Goal: Check status

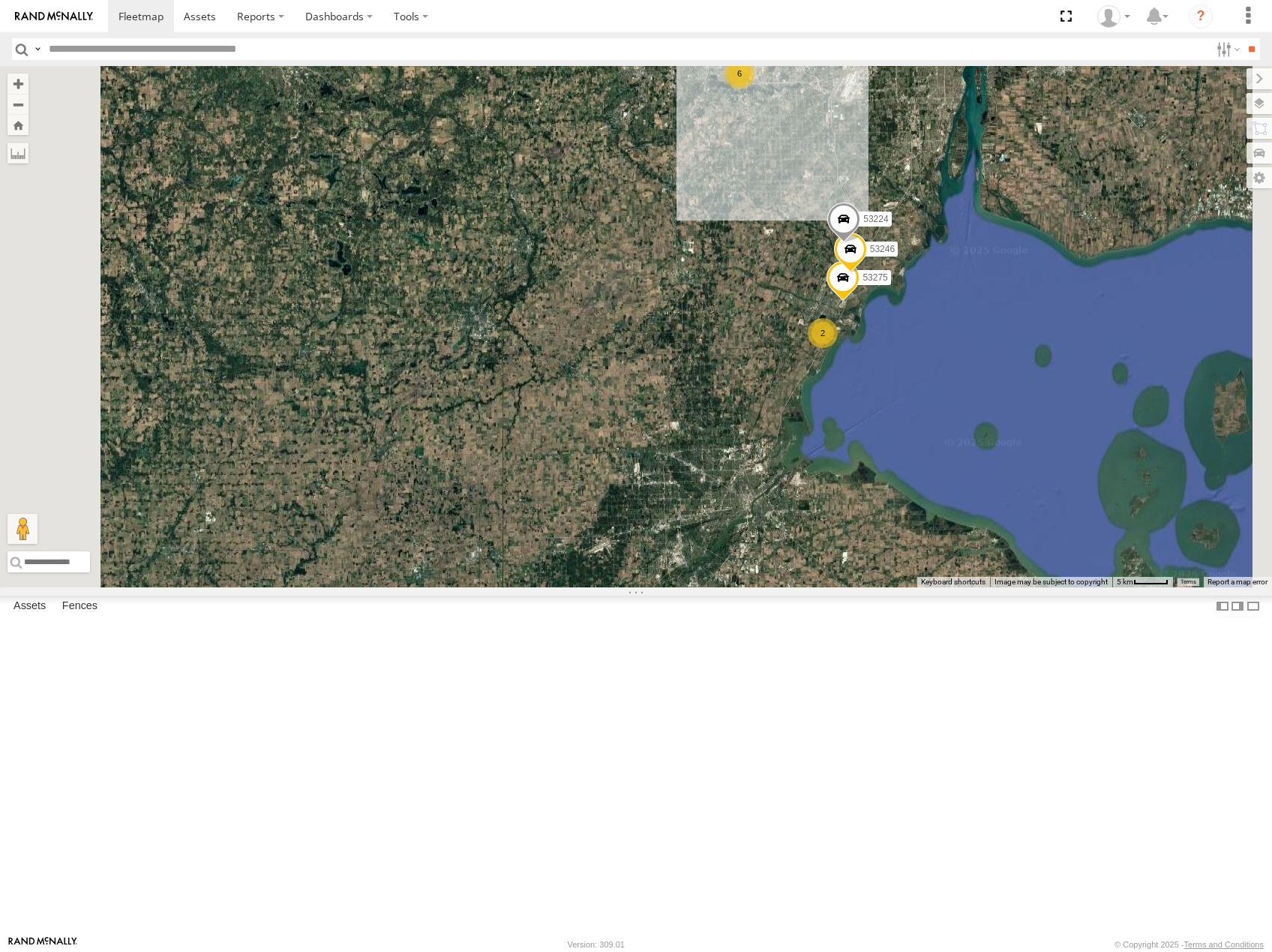
drag, startPoint x: 993, startPoint y: 293, endPoint x: 999, endPoint y: 380, distance: 87.2
click at [999, 380] on div "53216 53137 53223 53256 53231 53152 53142 53290 53241 53232 53247 53210 53103 5…" at bounding box center [636, 326] width 1272 height 521
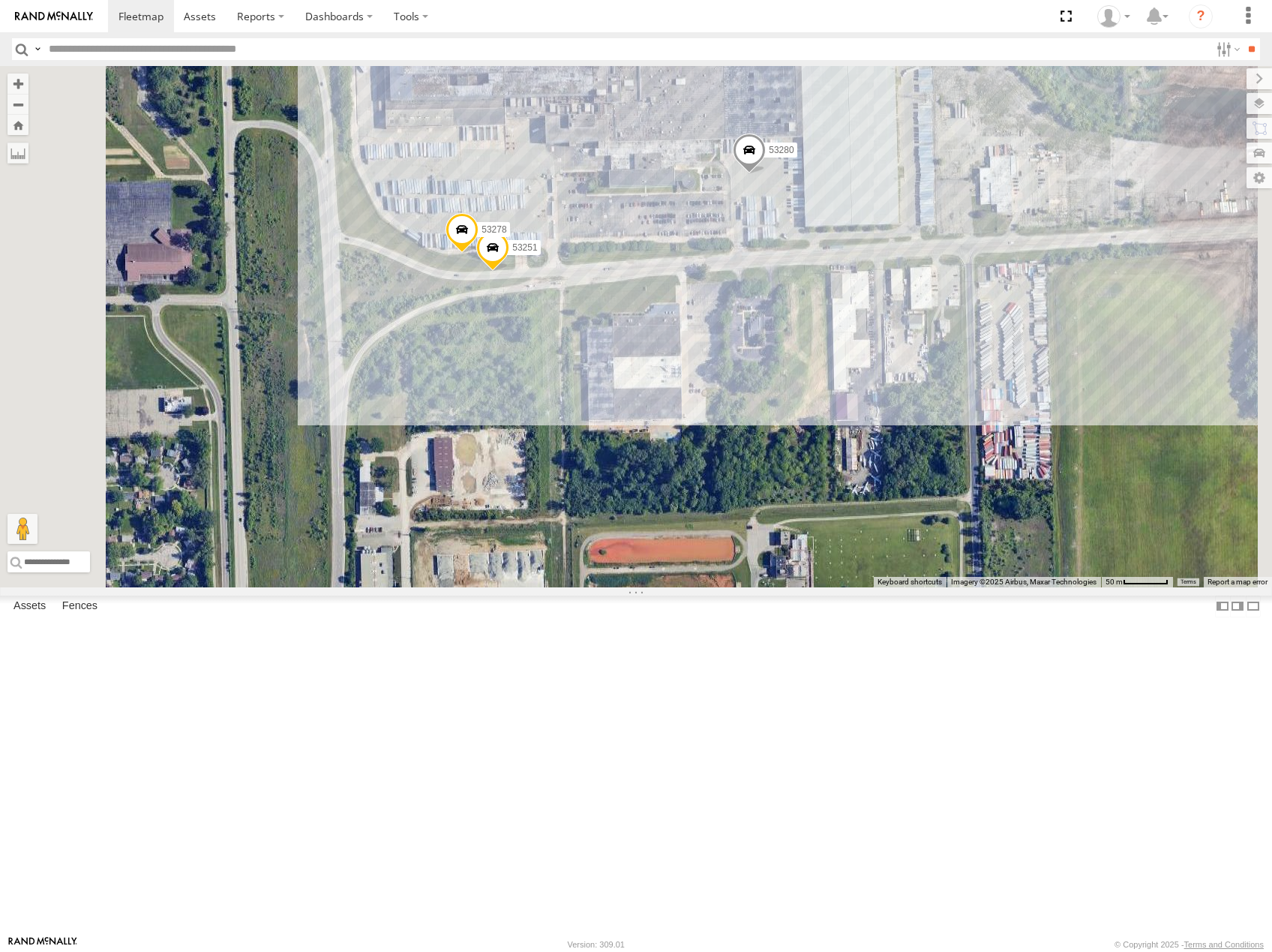
drag, startPoint x: 1023, startPoint y: 201, endPoint x: 1000, endPoint y: 312, distance: 113.4
click at [1006, 311] on div "53216 53137 53223 53256 53231 53152 53142 53290 53241 53232 53247 53210 53103 5…" at bounding box center [636, 326] width 1272 height 521
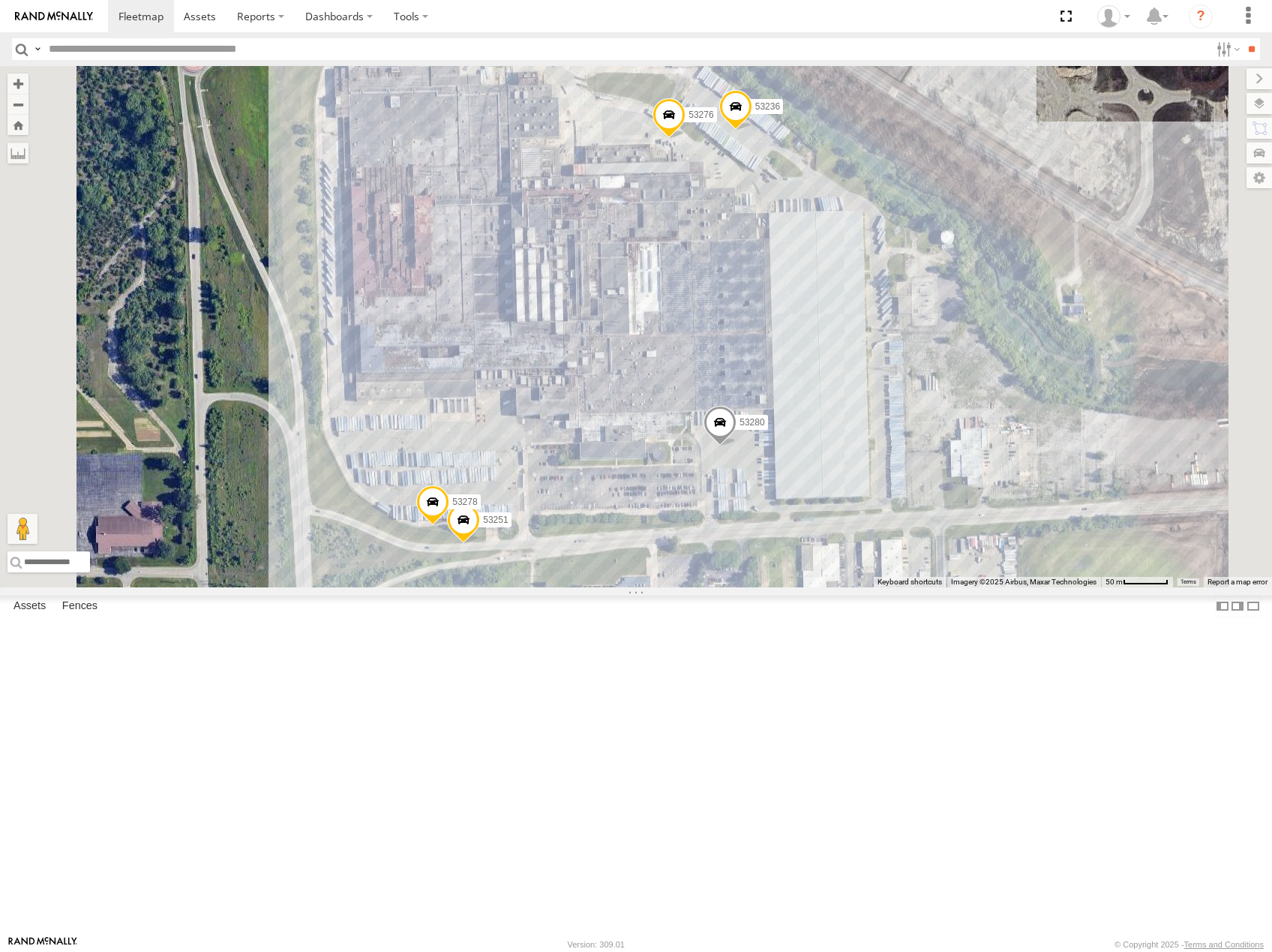
click at [737, 446] on span at bounding box center [720, 426] width 33 height 40
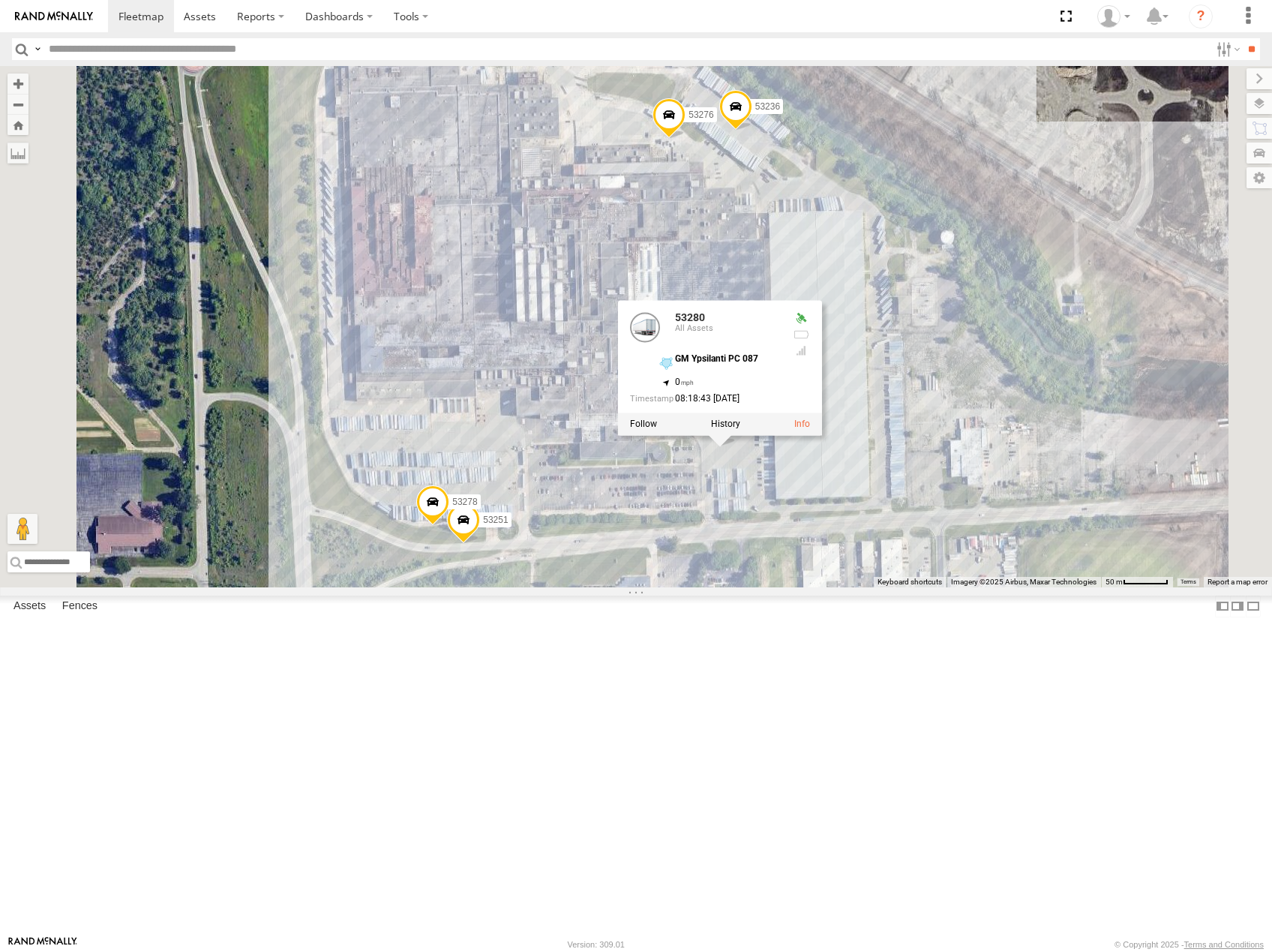
click at [740, 429] on label at bounding box center [726, 423] width 29 height 10
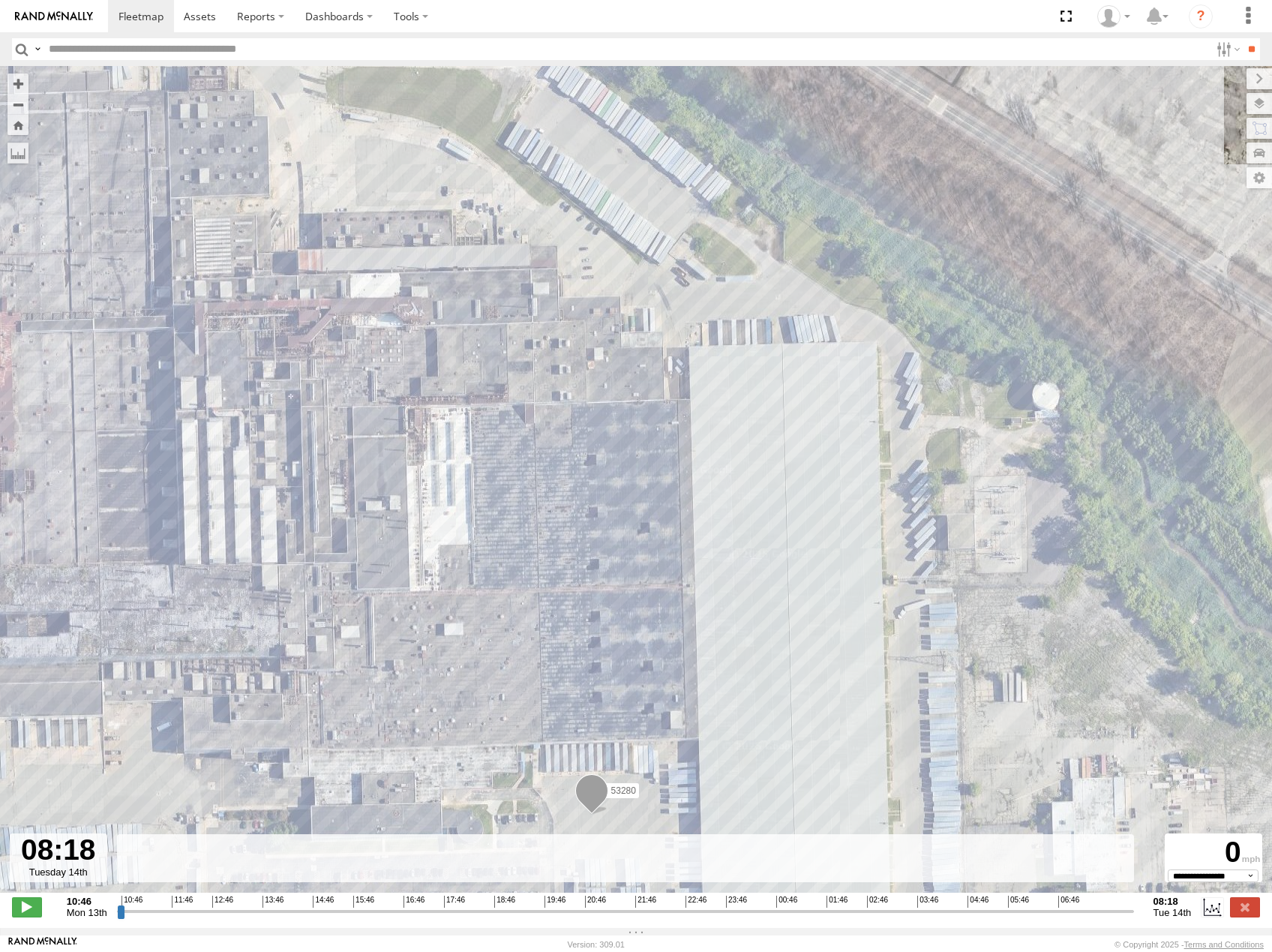
drag, startPoint x: 118, startPoint y: 920, endPoint x: 1167, endPoint y: 827, distance: 1053.1
type input "**********"
click at [1134, 904] on input "range" at bounding box center [625, 911] width 1017 height 14
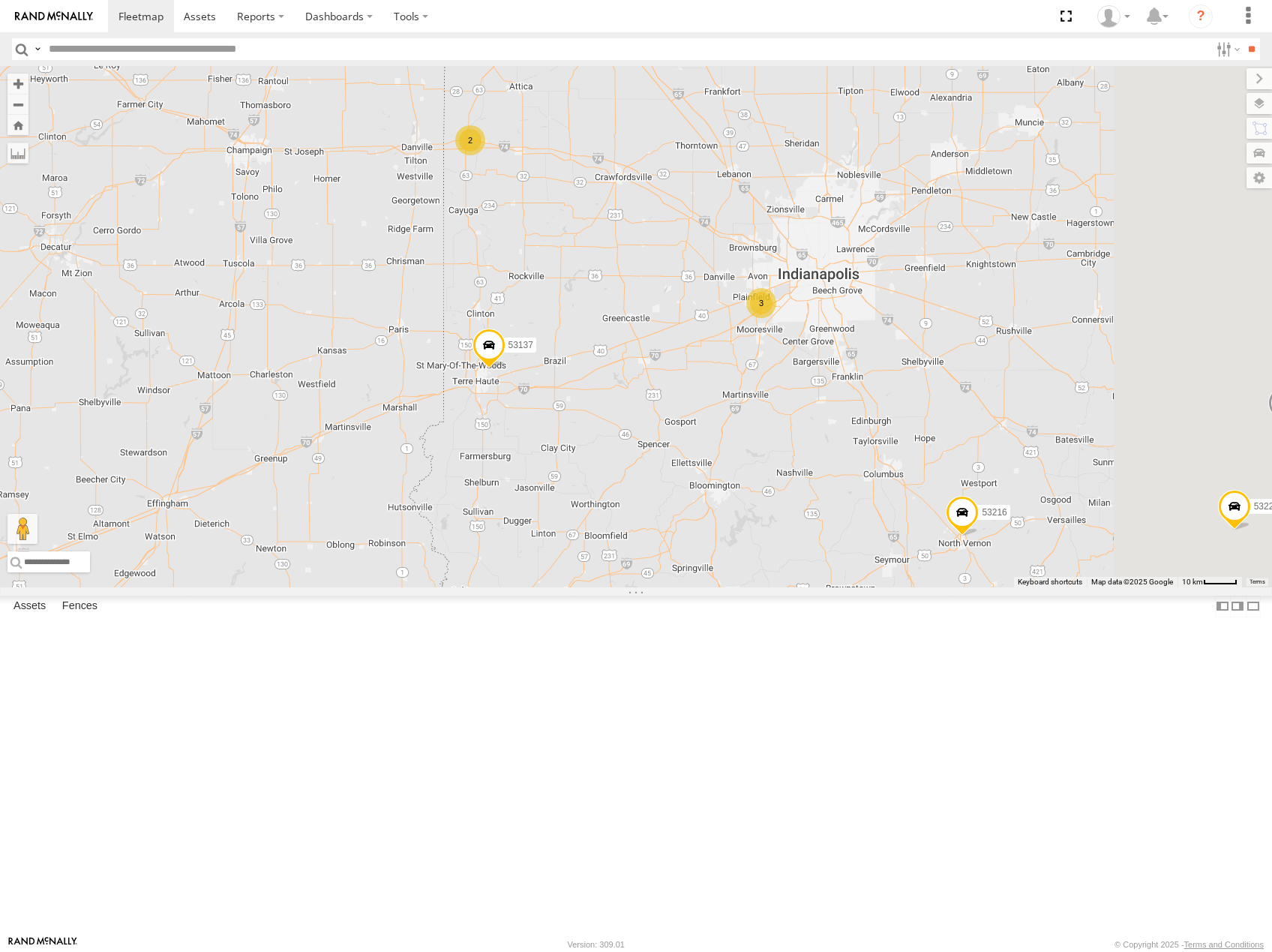
drag, startPoint x: 875, startPoint y: 545, endPoint x: 833, endPoint y: 482, distance: 75.7
click at [834, 491] on div "53281 53264 53216 53247 53210 53103 53143 53152 53142 53137 53249 53141 53232 5…" at bounding box center [636, 326] width 1272 height 521
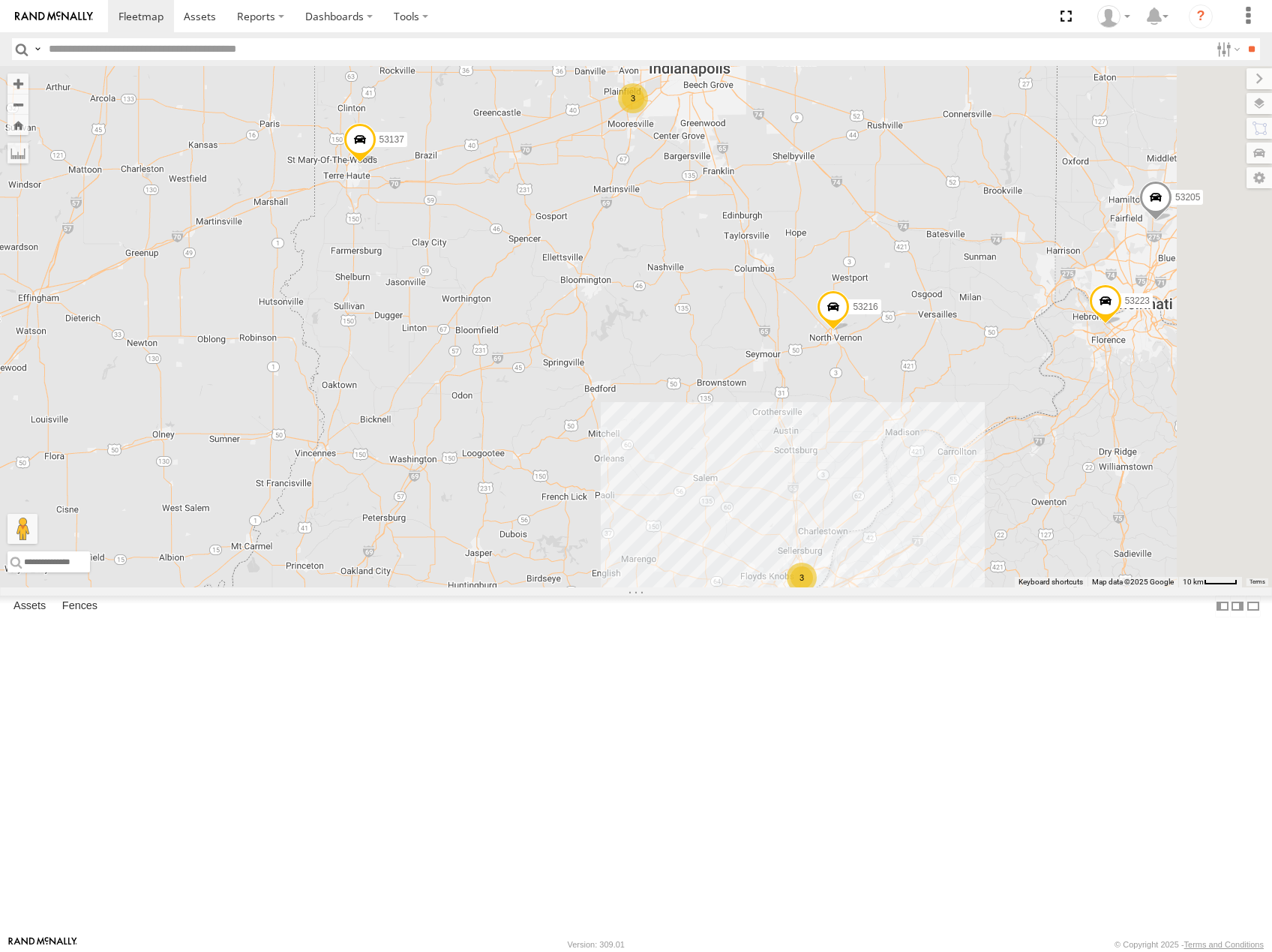
drag, startPoint x: 913, startPoint y: 636, endPoint x: 861, endPoint y: 409, distance: 232.9
click at [862, 409] on div "53281 53264 53216 53247 53210 53103 53143 53152 53142 53137 53249 53141 53232 5…" at bounding box center [636, 326] width 1272 height 521
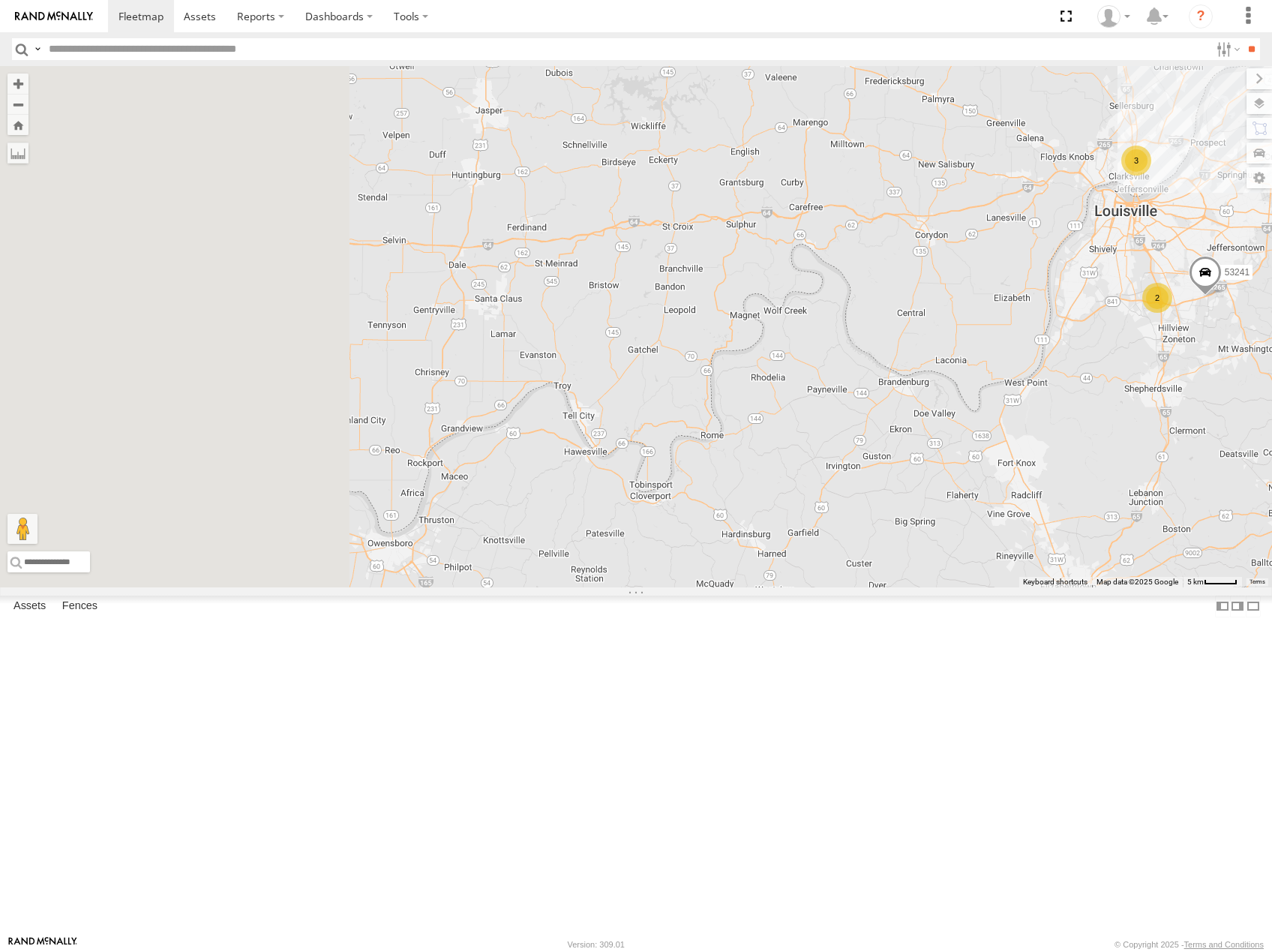
drag, startPoint x: 954, startPoint y: 540, endPoint x: 1071, endPoint y: 532, distance: 117.3
click at [1071, 532] on div "53281 53264 53216 53247 53210 53103 53143 53152 53142 53137 53249 53141 53232 5…" at bounding box center [636, 326] width 1272 height 521
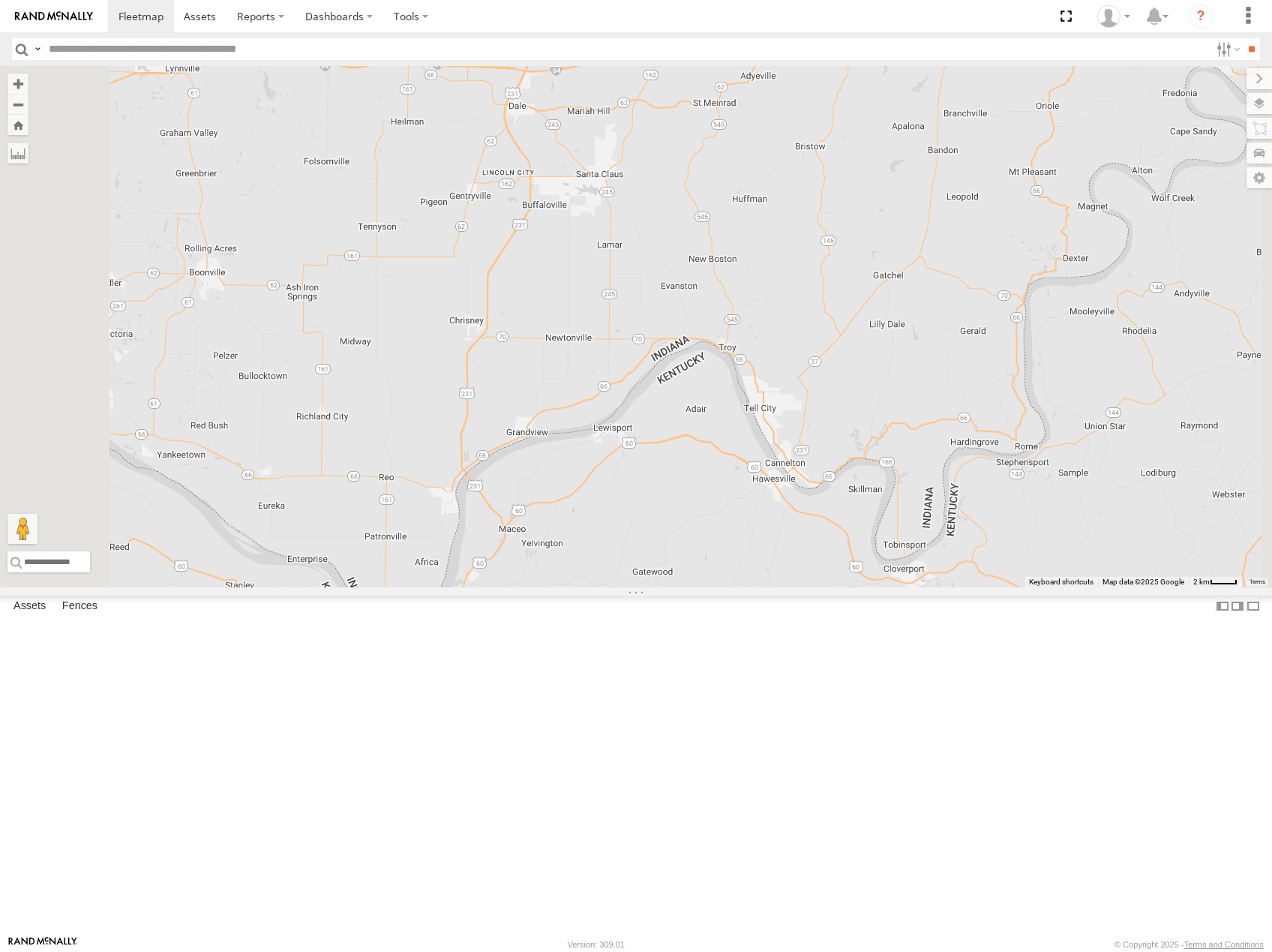
drag, startPoint x: 705, startPoint y: 526, endPoint x: 1044, endPoint y: 526, distance: 339.0
click at [1044, 526] on div "53281 53264 53216 53247 53210 53103 53143 53152 53142 53137 53249 53141 53232 5…" at bounding box center [636, 326] width 1272 height 521
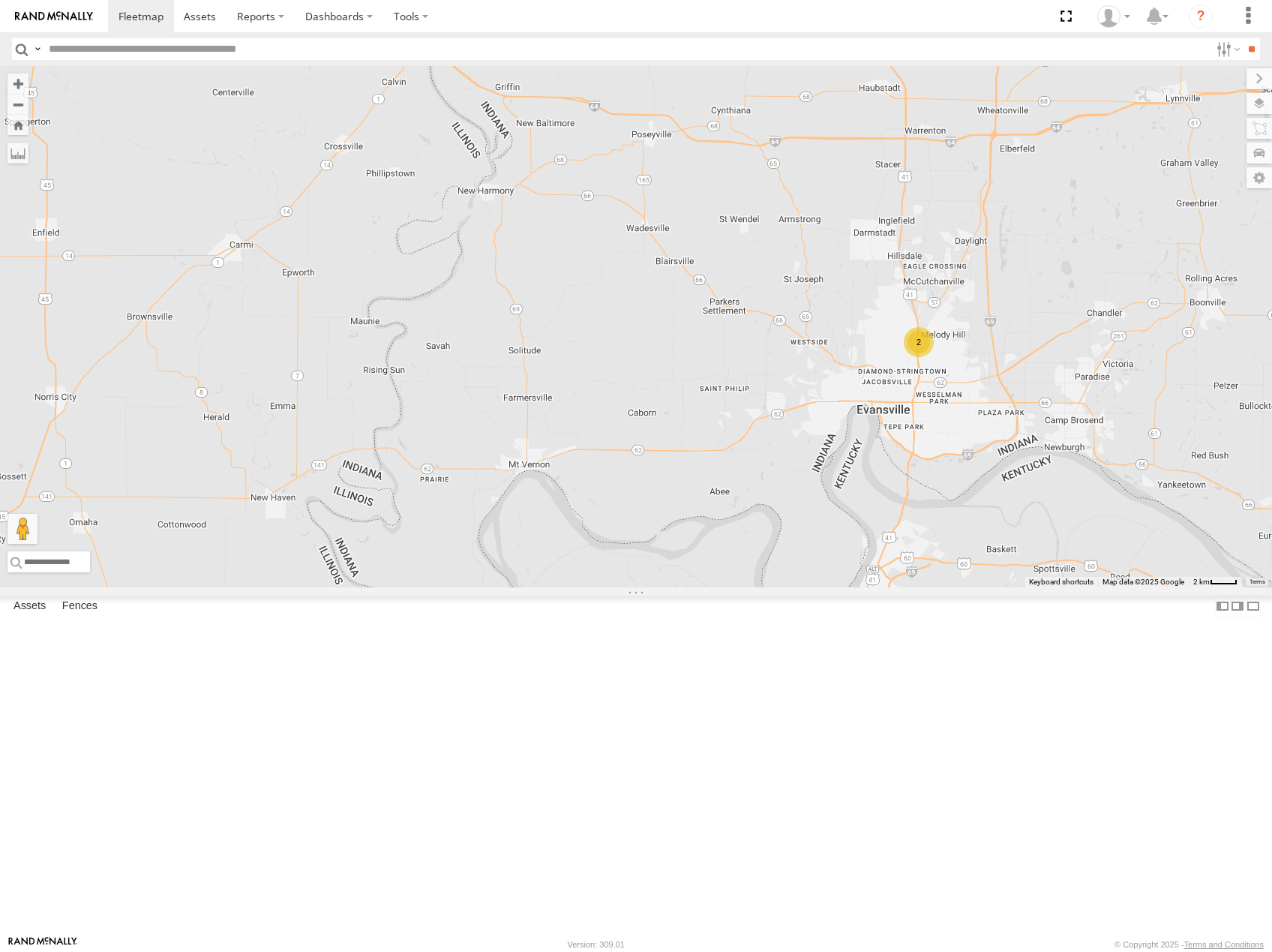
drag, startPoint x: 1031, startPoint y: 533, endPoint x: 1004, endPoint y: 533, distance: 27.0
click at [911, 543] on div "53281 53264 53216 53247 53210 53103 53143 53152 53142 53137 53249 53141 53232 5…" at bounding box center [636, 326] width 1272 height 521
